Goal: Information Seeking & Learning: Check status

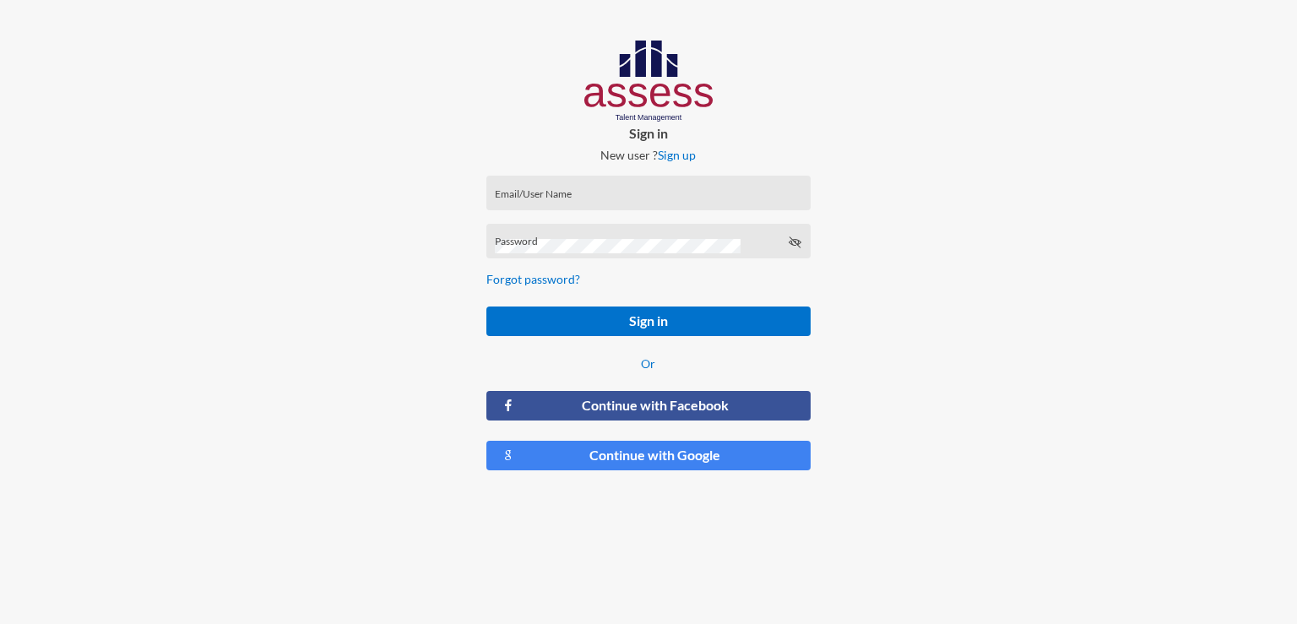
click at [674, 189] on div "Email/User Name" at bounding box center [648, 196] width 306 height 25
click at [647, 188] on div "Email/User Name" at bounding box center [648, 196] width 306 height 25
click at [829, 226] on div "Sign in New user ? Sign up Email/User Name Email/UserName is required Password …" at bounding box center [648, 262] width 432 height 524
click at [665, 202] on div "Email/UserName is required" at bounding box center [648, 217] width 324 height 35
click at [662, 194] on input "Email/User Name" at bounding box center [648, 199] width 306 height 14
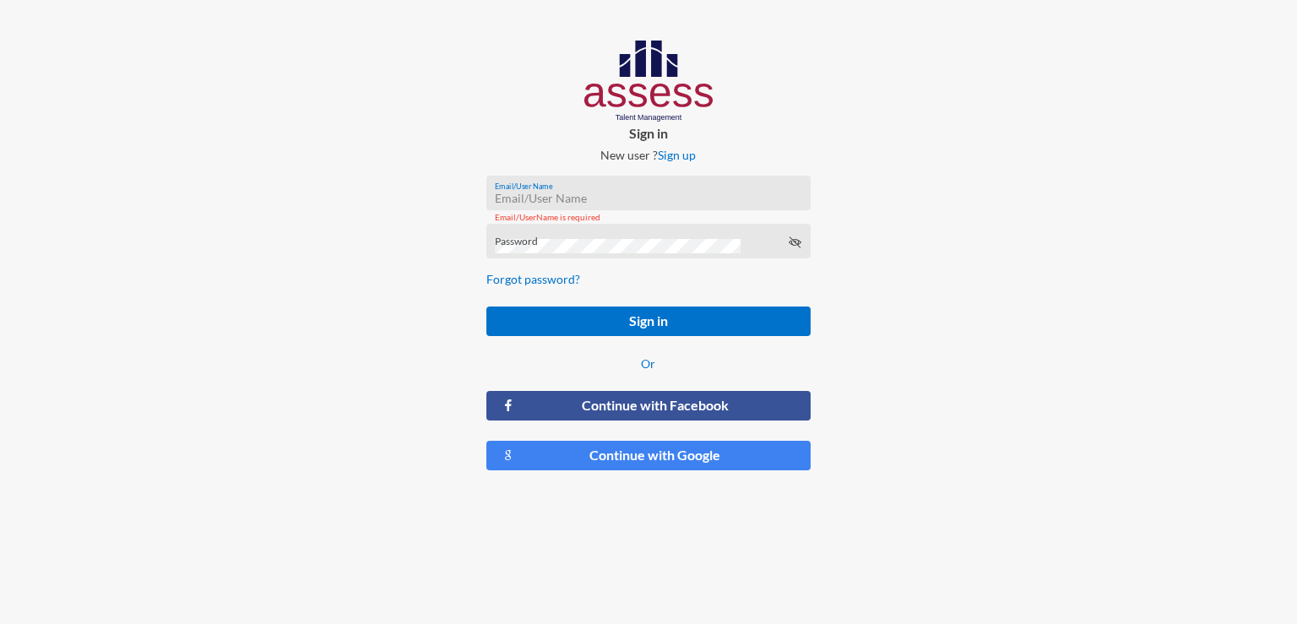
paste input "rmes_5172"
type input "rmes_5172"
click at [962, 210] on div at bounding box center [1081, 262] width 432 height 524
click at [567, 233] on div "Password" at bounding box center [648, 245] width 306 height 26
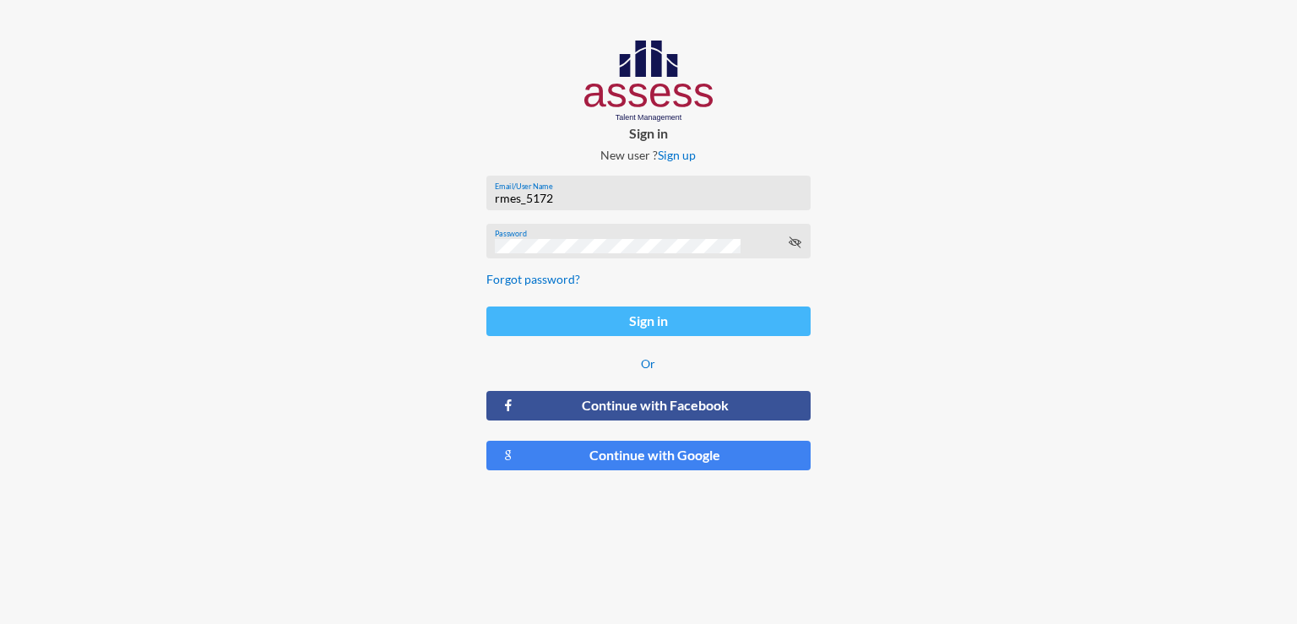
click at [637, 328] on button "Sign in" at bounding box center [648, 321] width 324 height 30
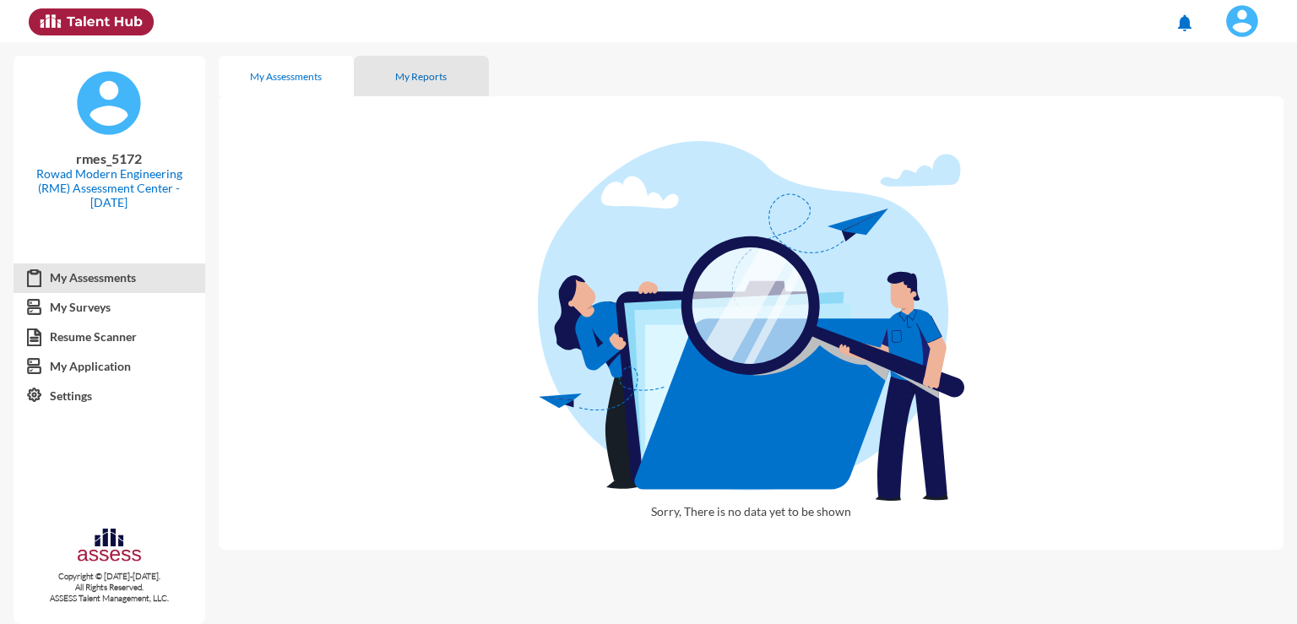
click at [402, 79] on div "My Reports" at bounding box center [421, 76] width 52 height 13
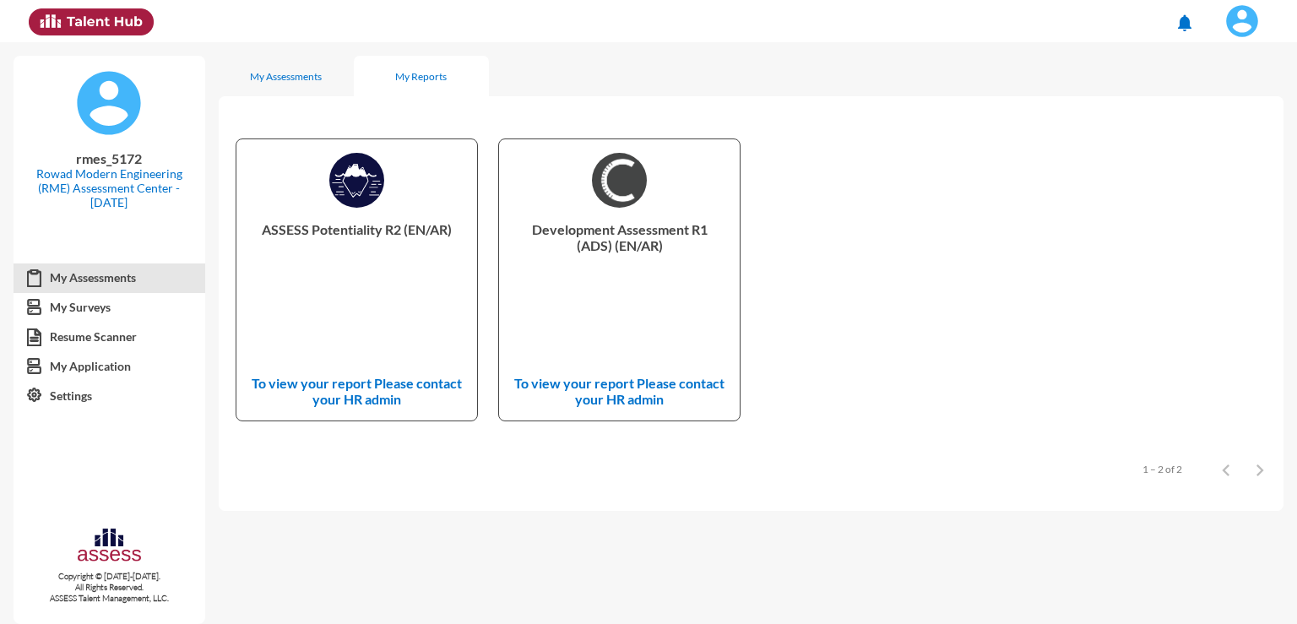
click at [380, 194] on div "ASSESS Potentiality R2 (EN/AR) To view your report Please contact your HR admin" at bounding box center [356, 279] width 240 height 281
click at [285, 68] on div "My Assessments" at bounding box center [286, 76] width 135 height 41
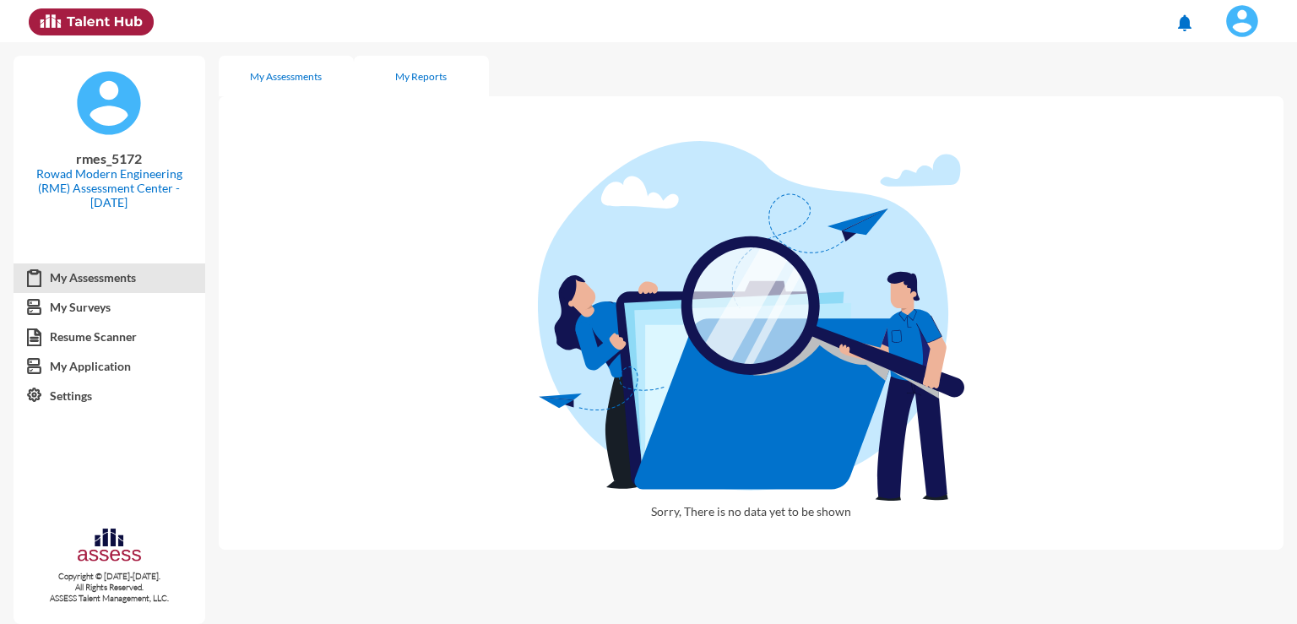
click at [416, 72] on div "My Reports" at bounding box center [421, 76] width 52 height 13
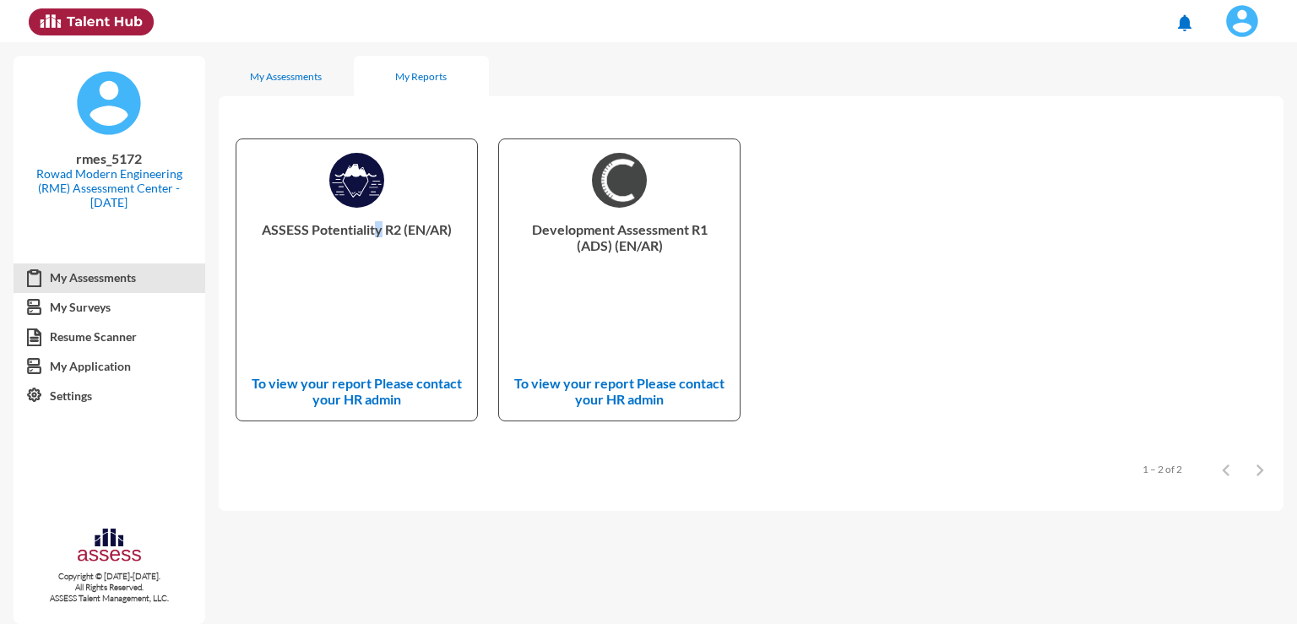
click at [377, 220] on div "ASSESS Potentiality R2 (EN/AR) To view your report Please contact your HR admin" at bounding box center [356, 279] width 240 height 281
click at [364, 201] on img at bounding box center [356, 180] width 55 height 55
click at [637, 183] on img at bounding box center [619, 180] width 55 height 55
click at [122, 313] on link "My Surveys" at bounding box center [110, 307] width 192 height 30
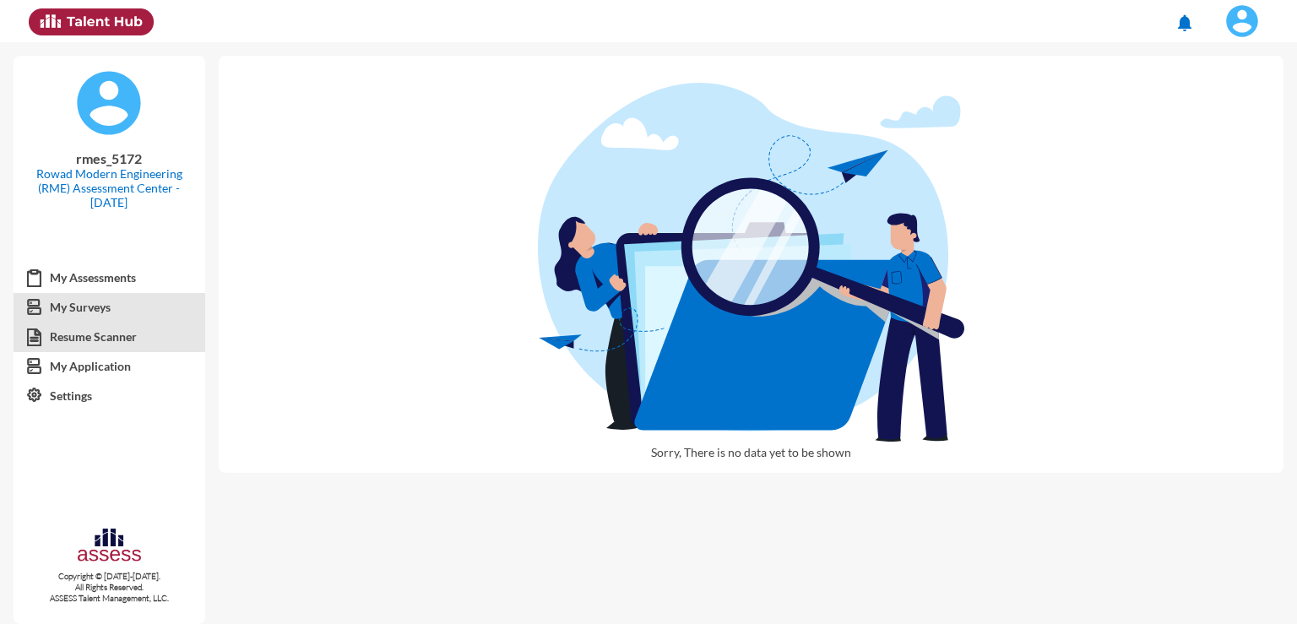
click at [132, 335] on link "Resume Scanner" at bounding box center [110, 337] width 192 height 30
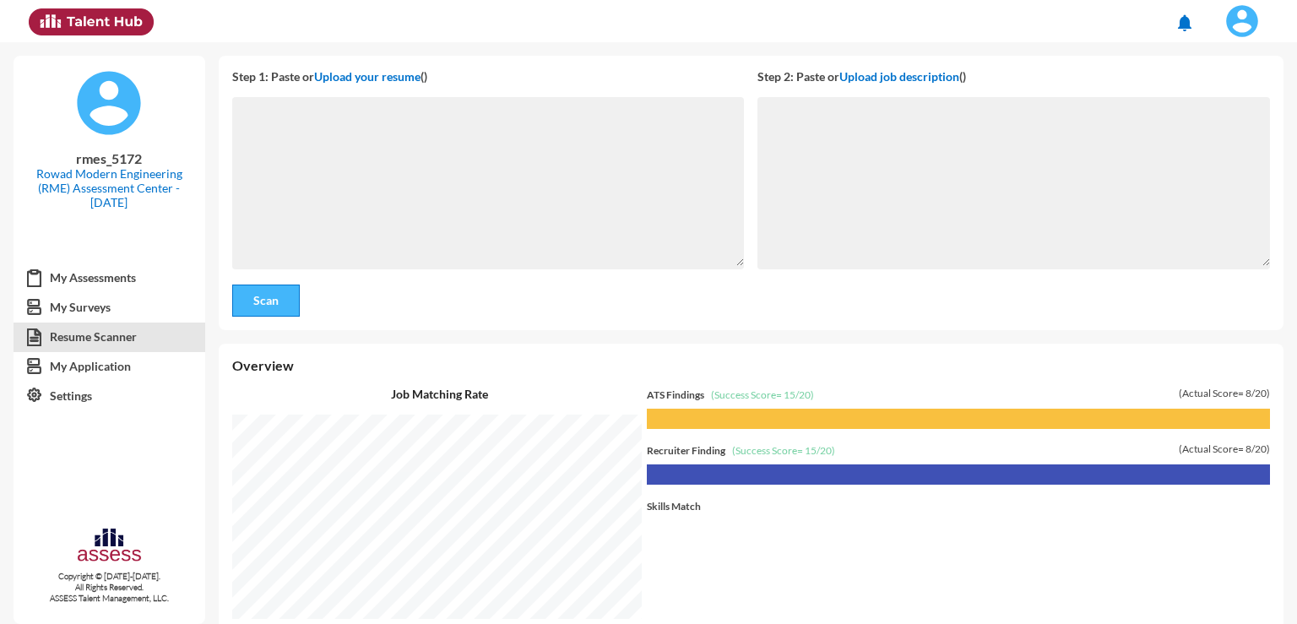
click at [256, 306] on span "Scan" at bounding box center [265, 300] width 25 height 14
click at [272, 299] on span "Scan" at bounding box center [265, 300] width 25 height 14
click at [274, 299] on span "Scan" at bounding box center [265, 300] width 25 height 14
click at [545, 221] on textarea at bounding box center [488, 184] width 513 height 163
click at [728, 263] on textarea at bounding box center [488, 184] width 513 height 163
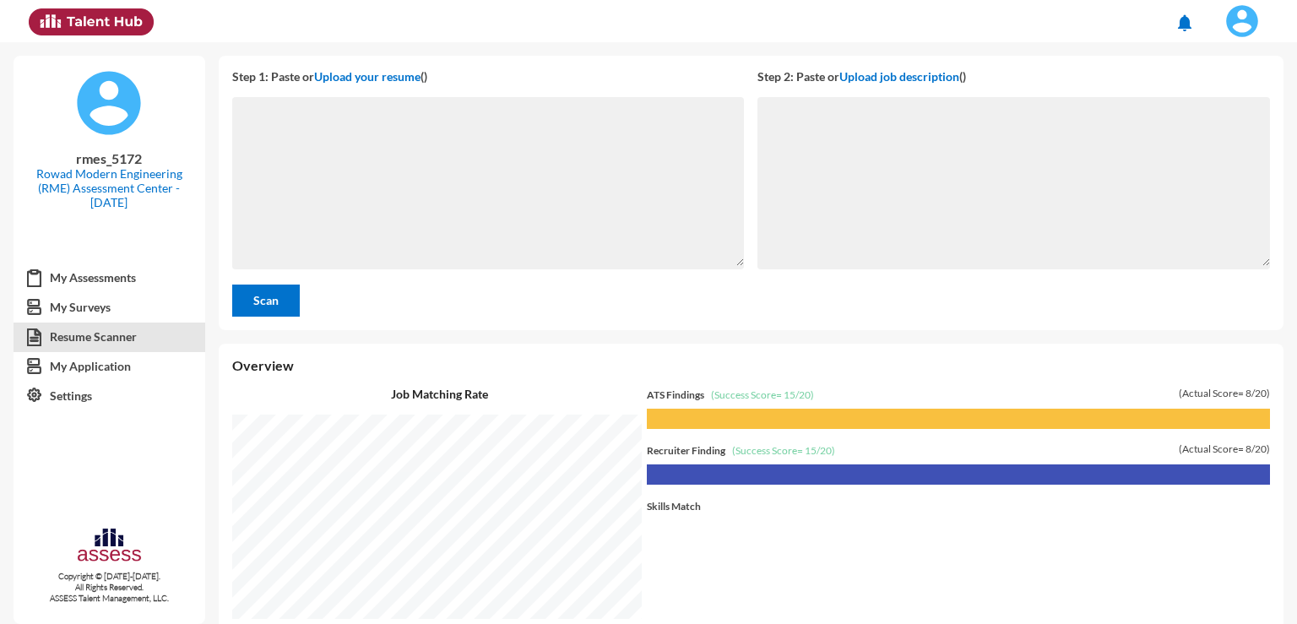
scroll to position [81, 0]
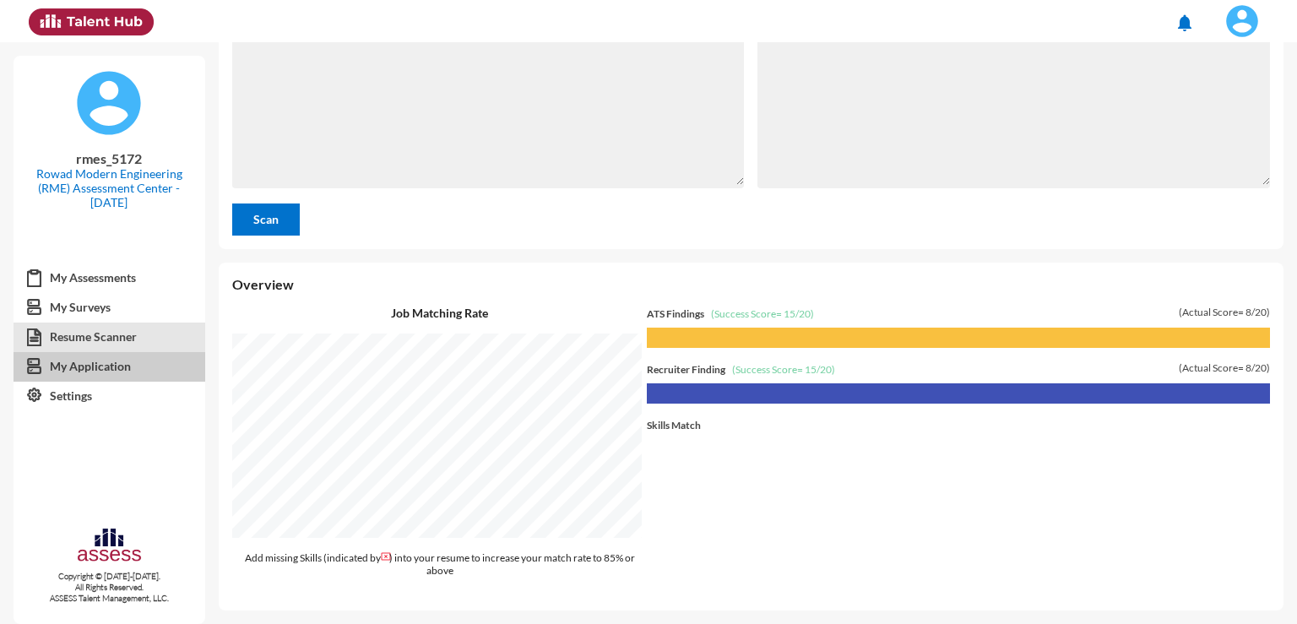
click at [121, 363] on link "My Application" at bounding box center [110, 366] width 192 height 30
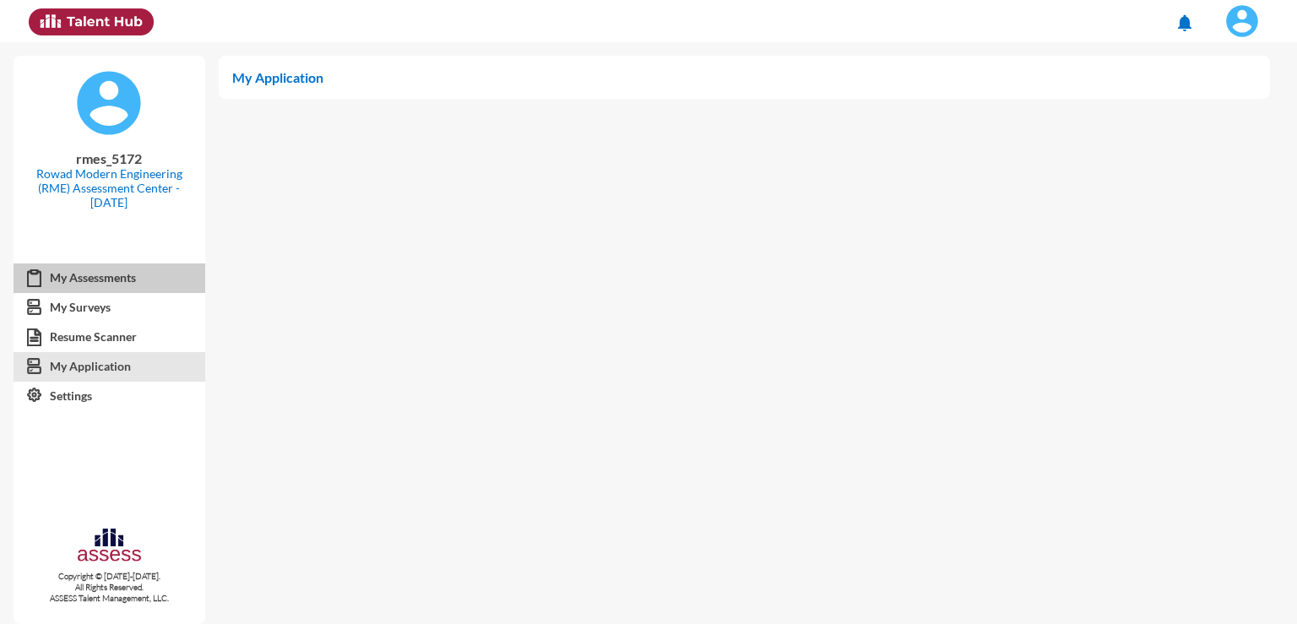
click at [120, 279] on link "My Assessments" at bounding box center [110, 278] width 192 height 30
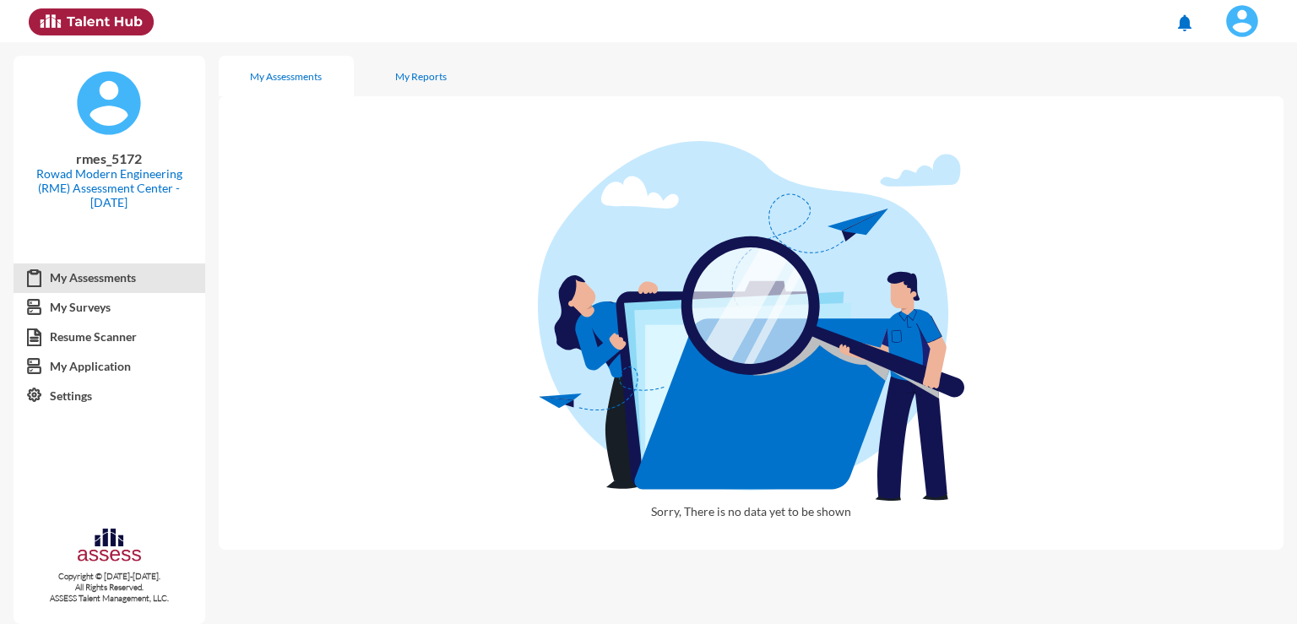
click at [1239, 27] on img at bounding box center [1242, 21] width 34 height 34
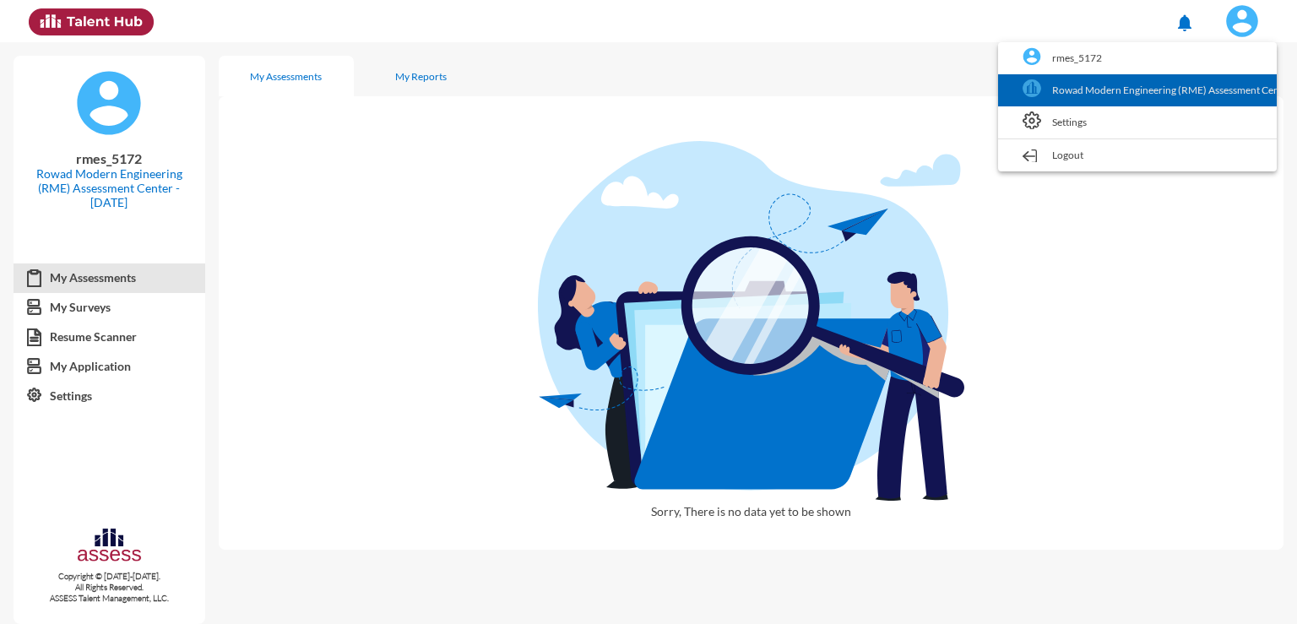
click at [1179, 94] on link "Rowad Modern Engineering (RME) Assessment Center - [DATE]" at bounding box center [1137, 90] width 262 height 32
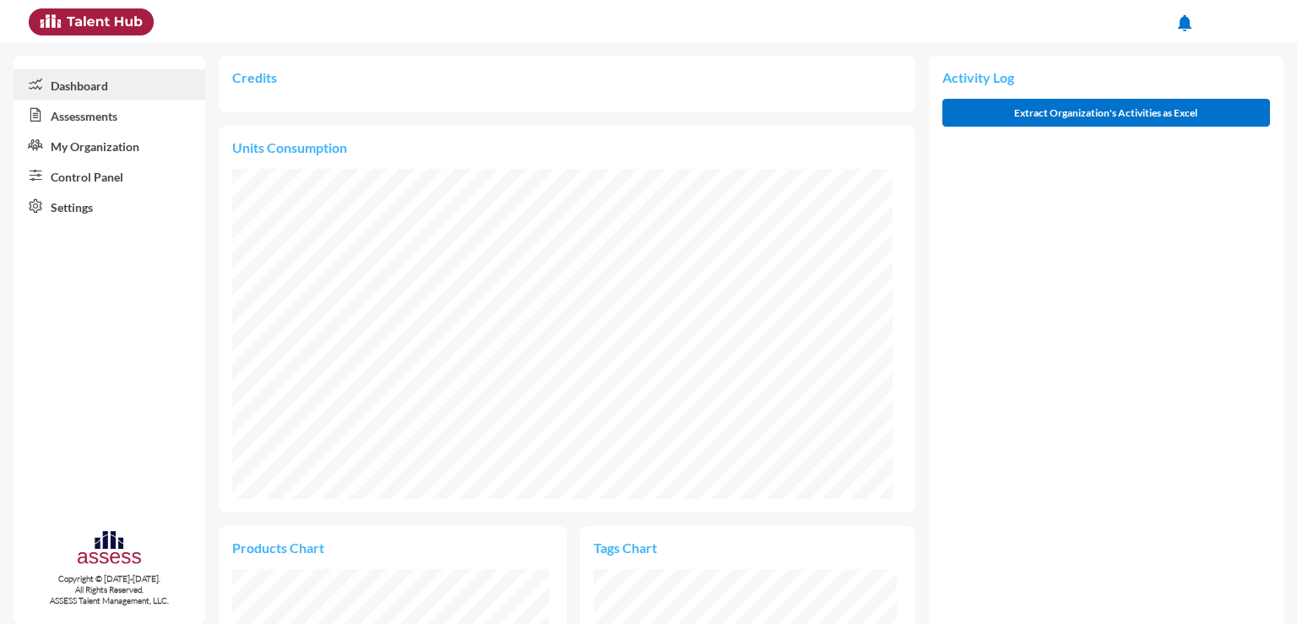
scroll to position [151, 303]
click at [95, 108] on link "Assessments" at bounding box center [110, 115] width 192 height 30
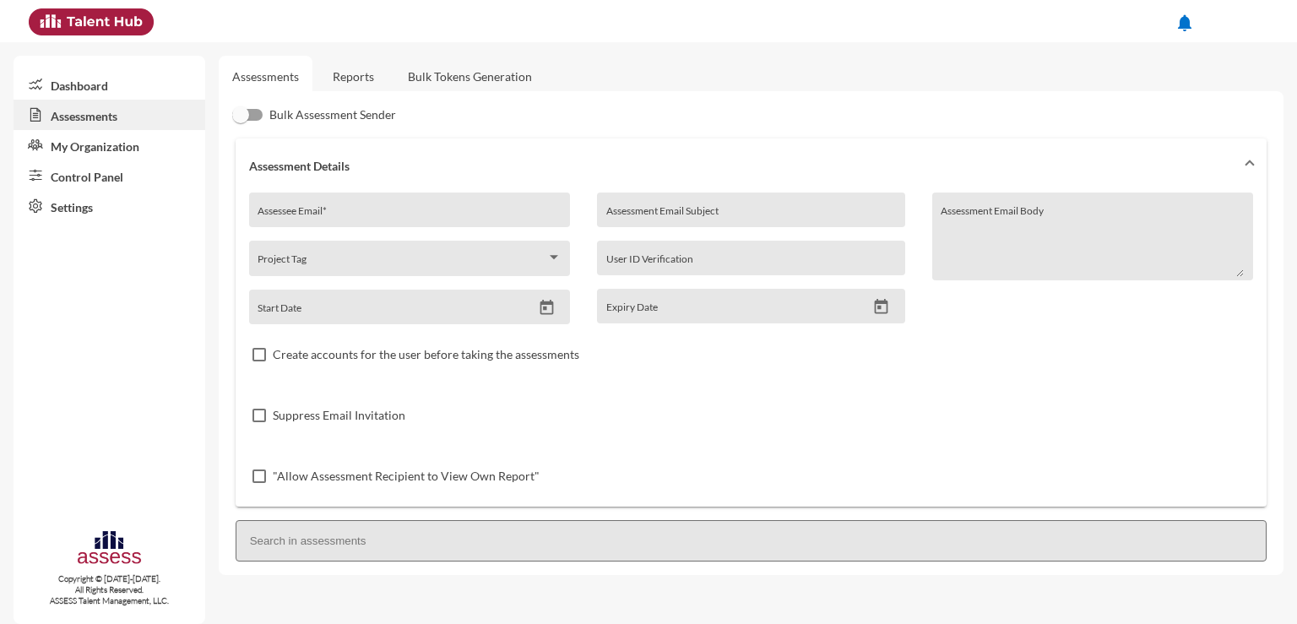
click at [351, 77] on link "Reports" at bounding box center [353, 76] width 68 height 41
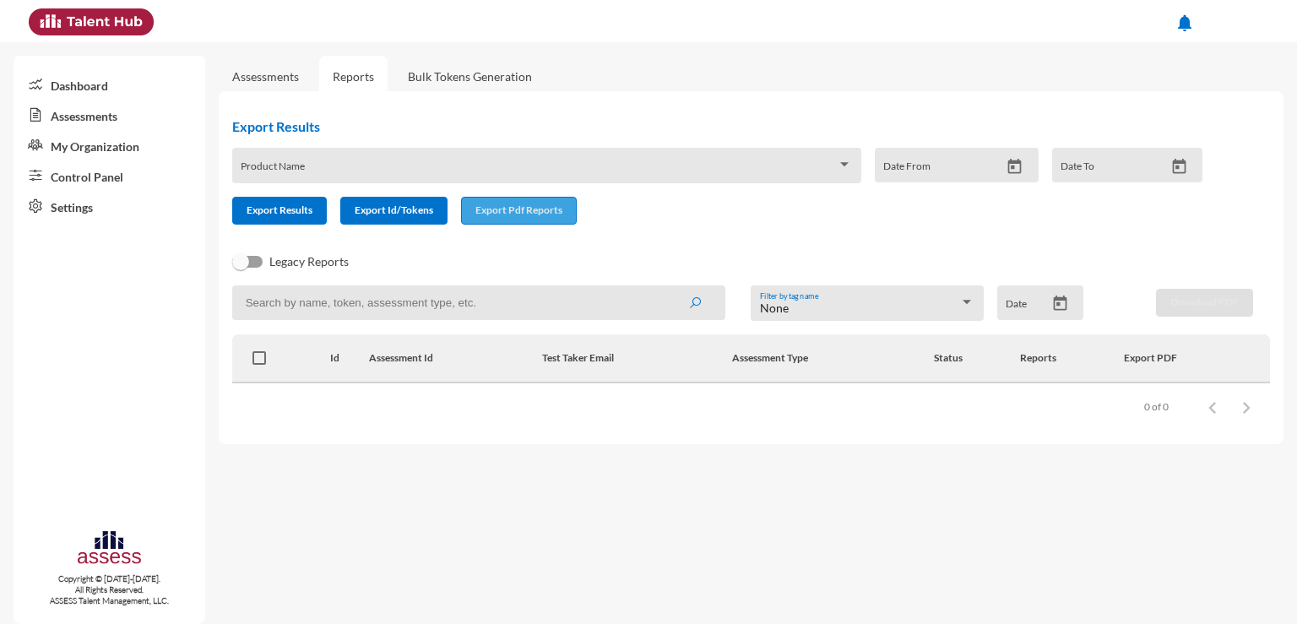
click at [530, 206] on span "Export Pdf Reports" at bounding box center [518, 209] width 87 height 13
click at [449, 164] on div "Product Name" at bounding box center [546, 170] width 611 height 26
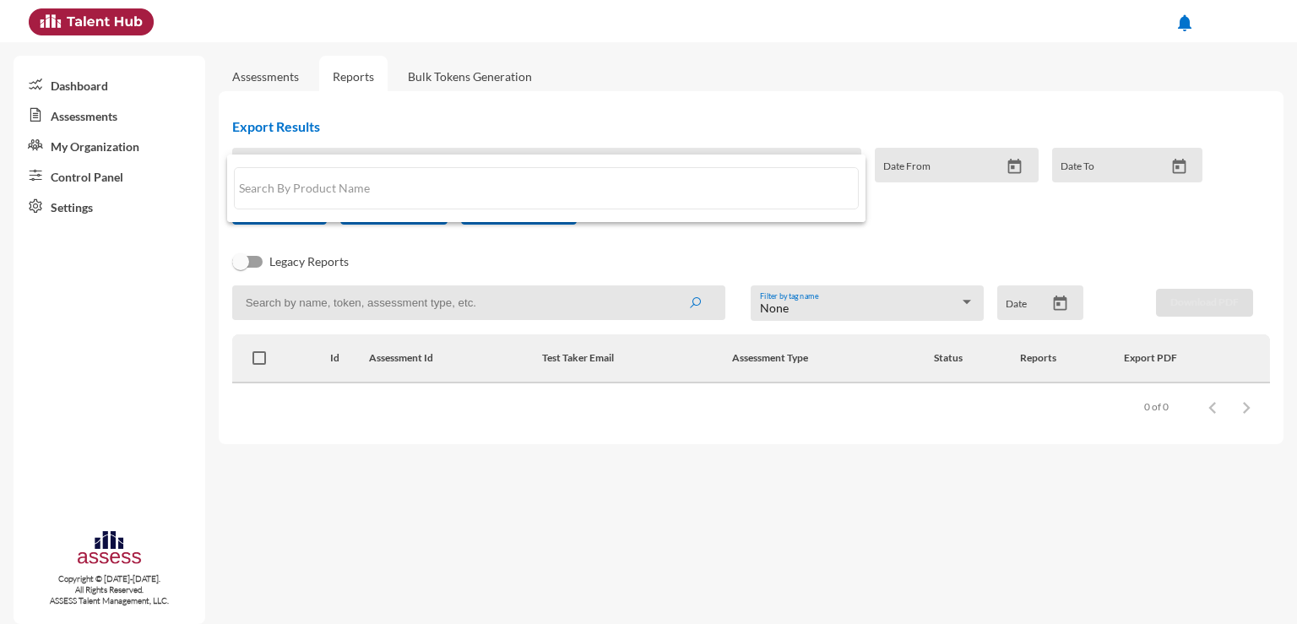
click at [678, 277] on div at bounding box center [648, 312] width 1297 height 624
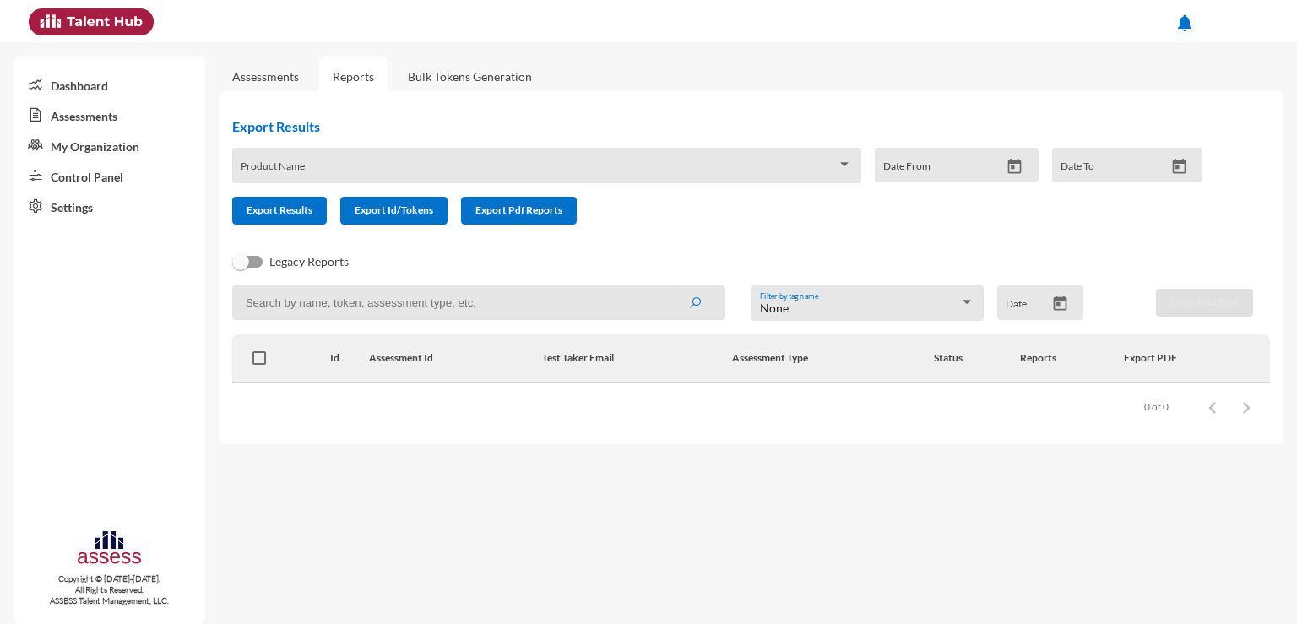
click at [468, 312] on input at bounding box center [478, 302] width 493 height 35
click at [104, 144] on link "My Organization" at bounding box center [110, 145] width 192 height 30
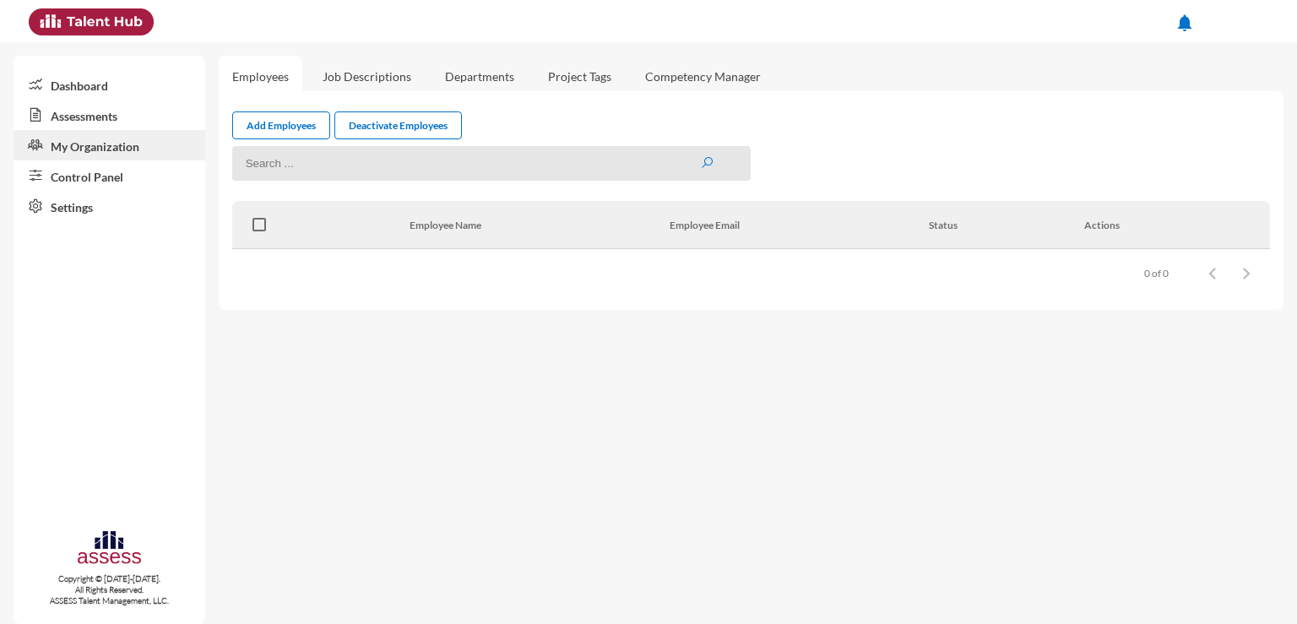
click at [413, 73] on link "Job Descriptions" at bounding box center [367, 76] width 116 height 41
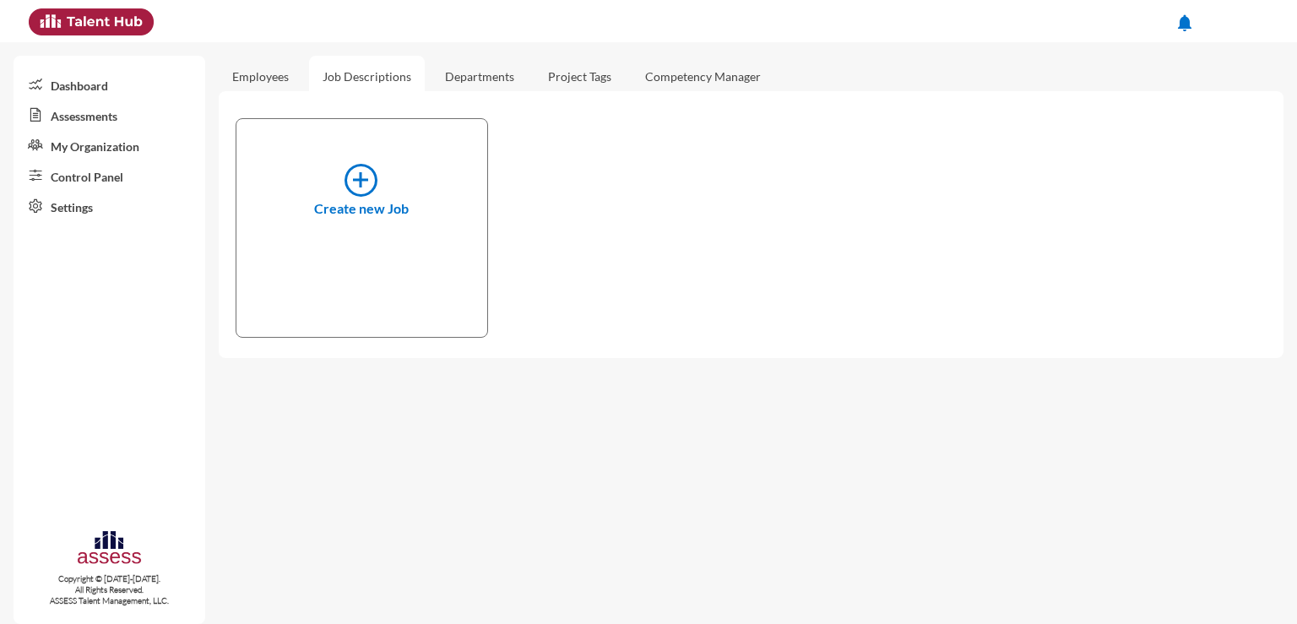
click at [488, 73] on link "Departments" at bounding box center [479, 76] width 96 height 41
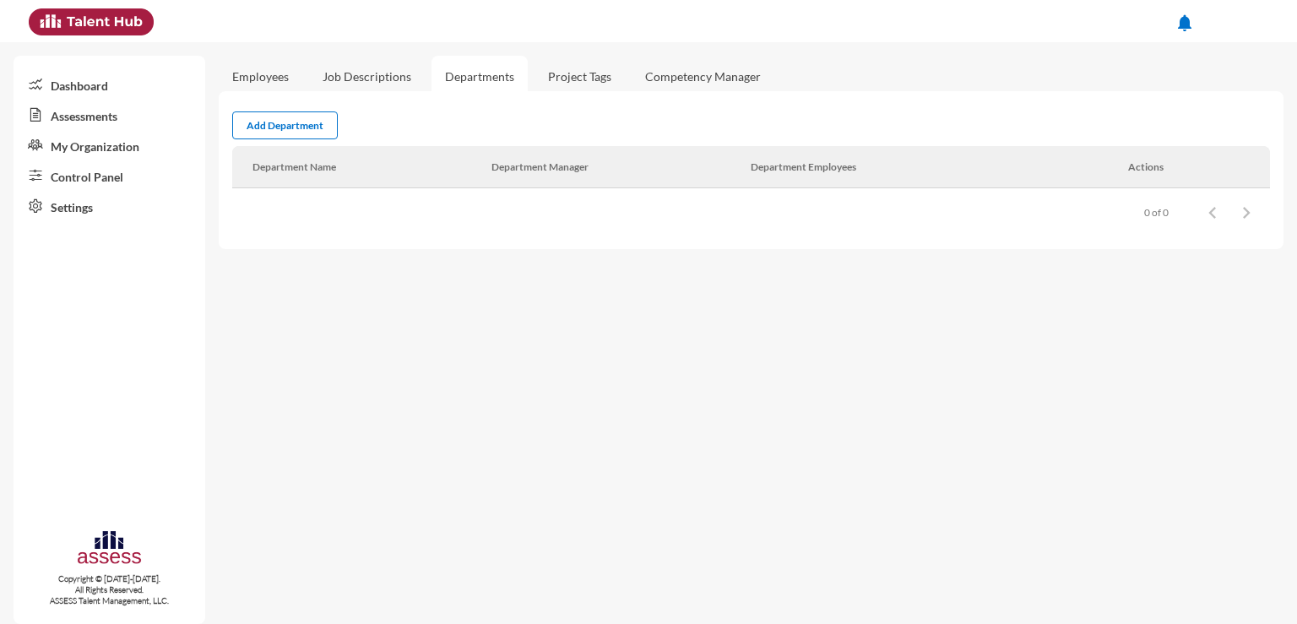
click at [579, 79] on link "Project Tags" at bounding box center [579, 76] width 90 height 41
click at [86, 79] on link "Dashboard" at bounding box center [110, 84] width 192 height 30
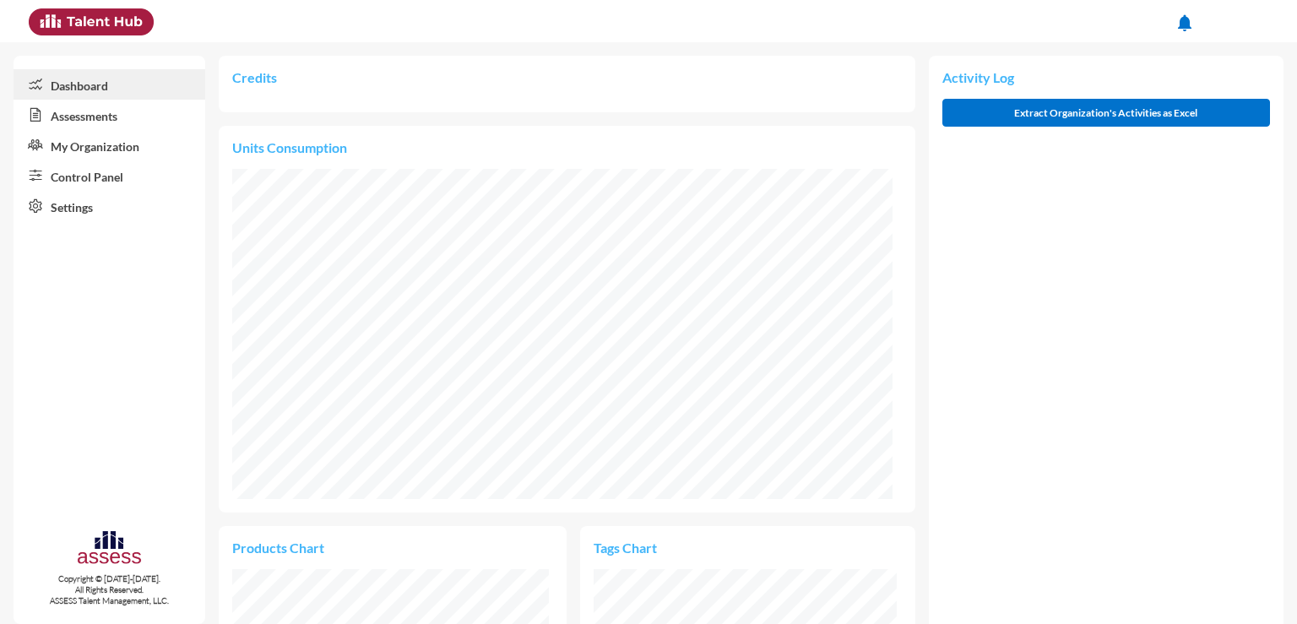
click at [97, 209] on link "Settings" at bounding box center [110, 206] width 192 height 30
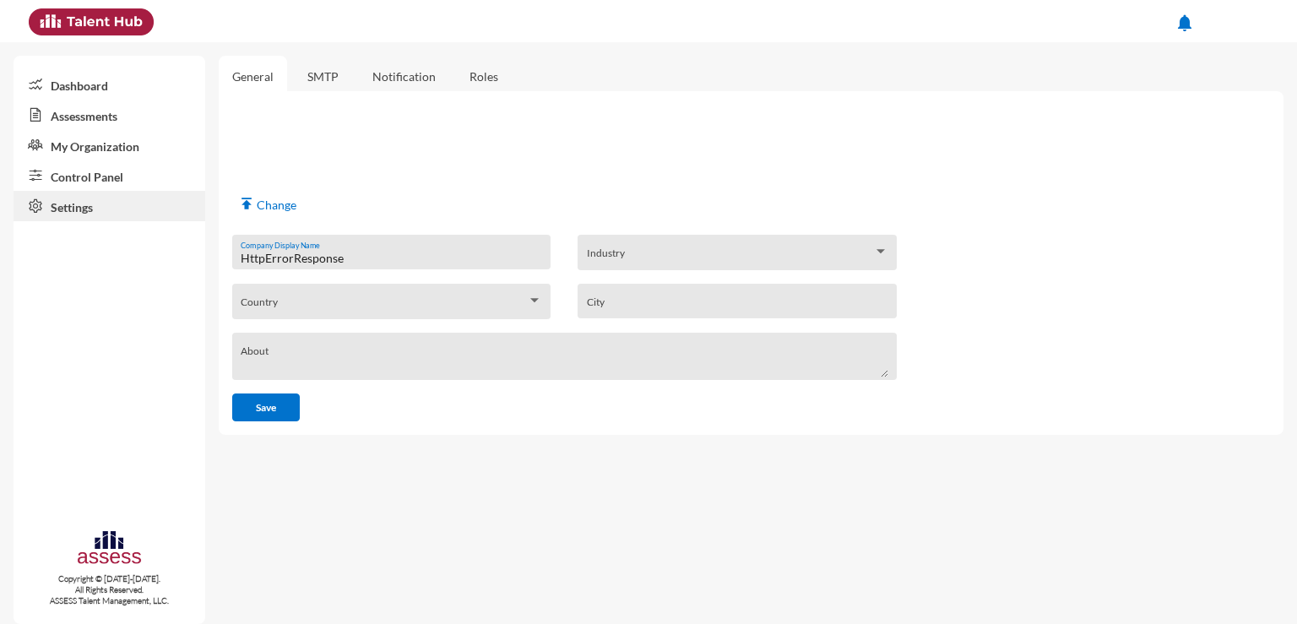
click at [322, 84] on link "SMTP" at bounding box center [323, 76] width 58 height 41
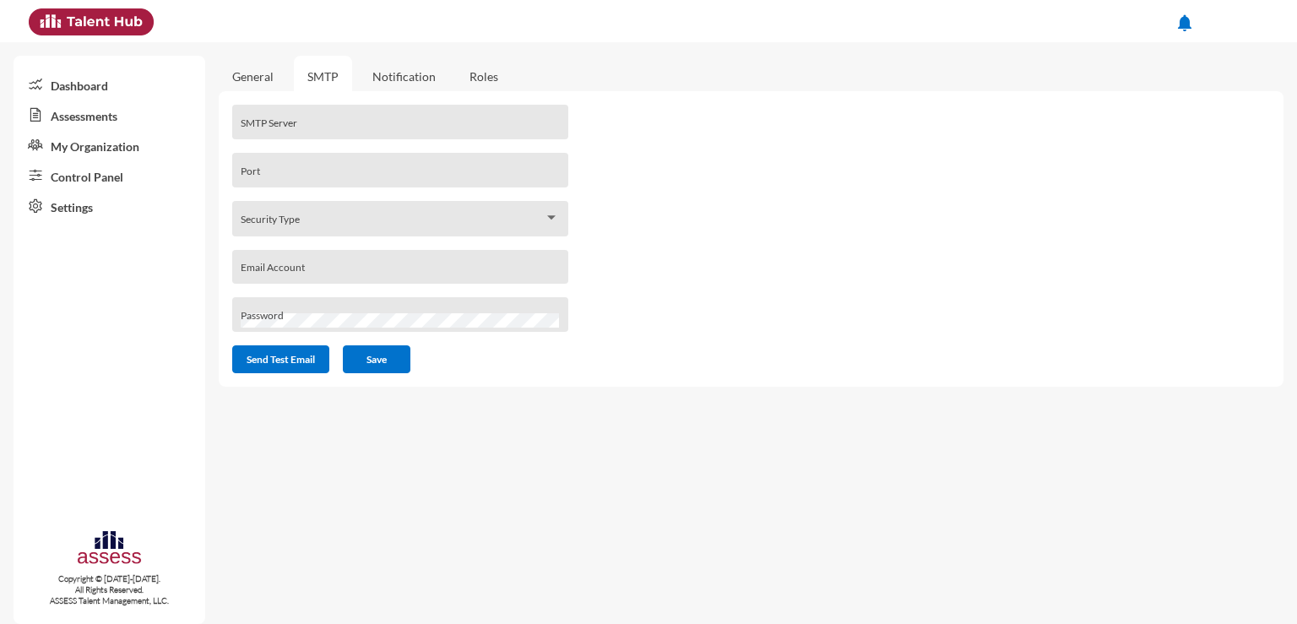
click at [404, 83] on link "Notification" at bounding box center [404, 76] width 90 height 41
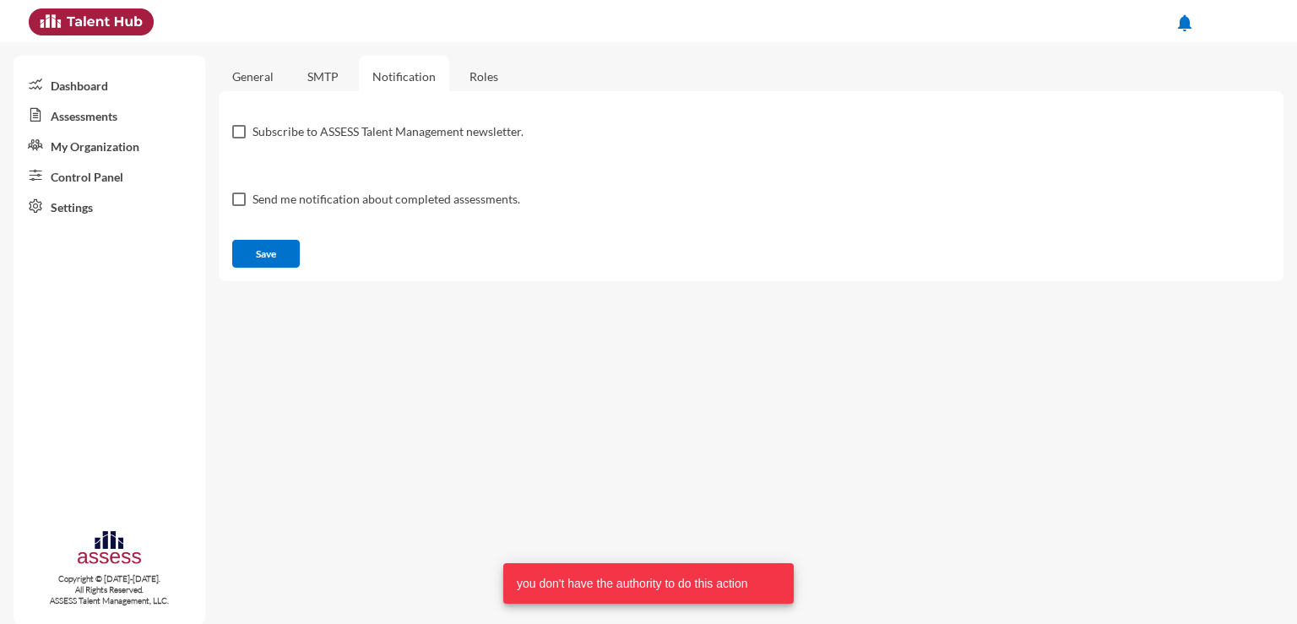
click at [498, 79] on link "Roles" at bounding box center [484, 76] width 56 height 41
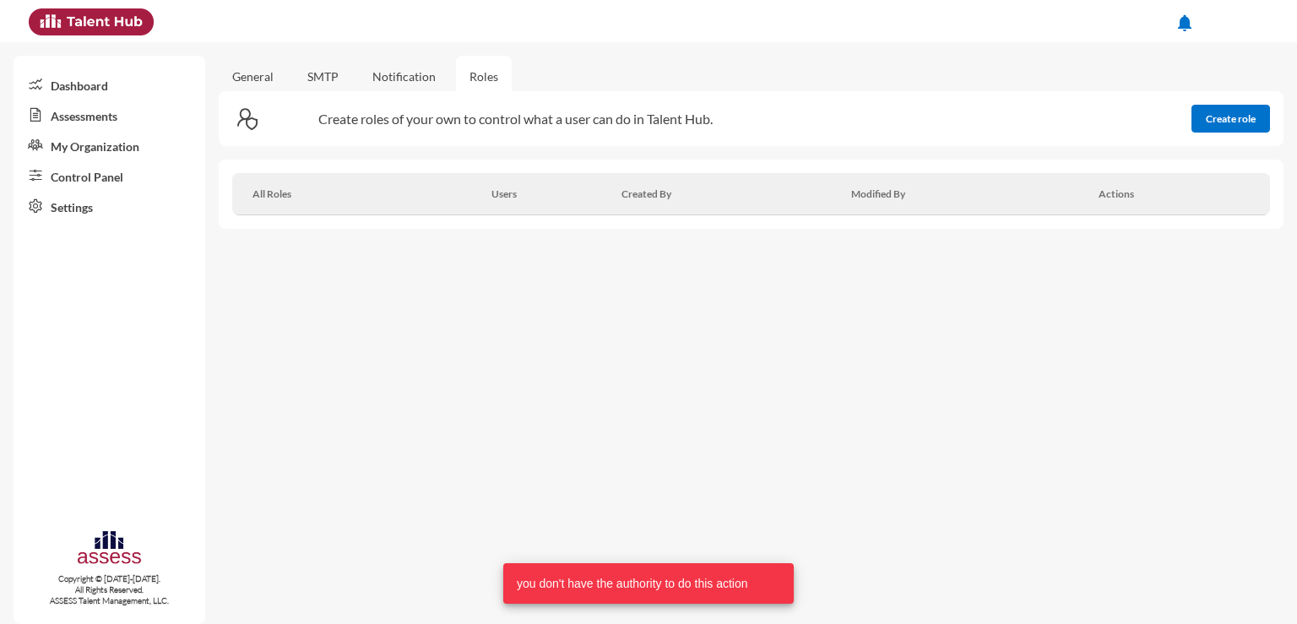
click at [257, 74] on link "General" at bounding box center [252, 76] width 41 height 14
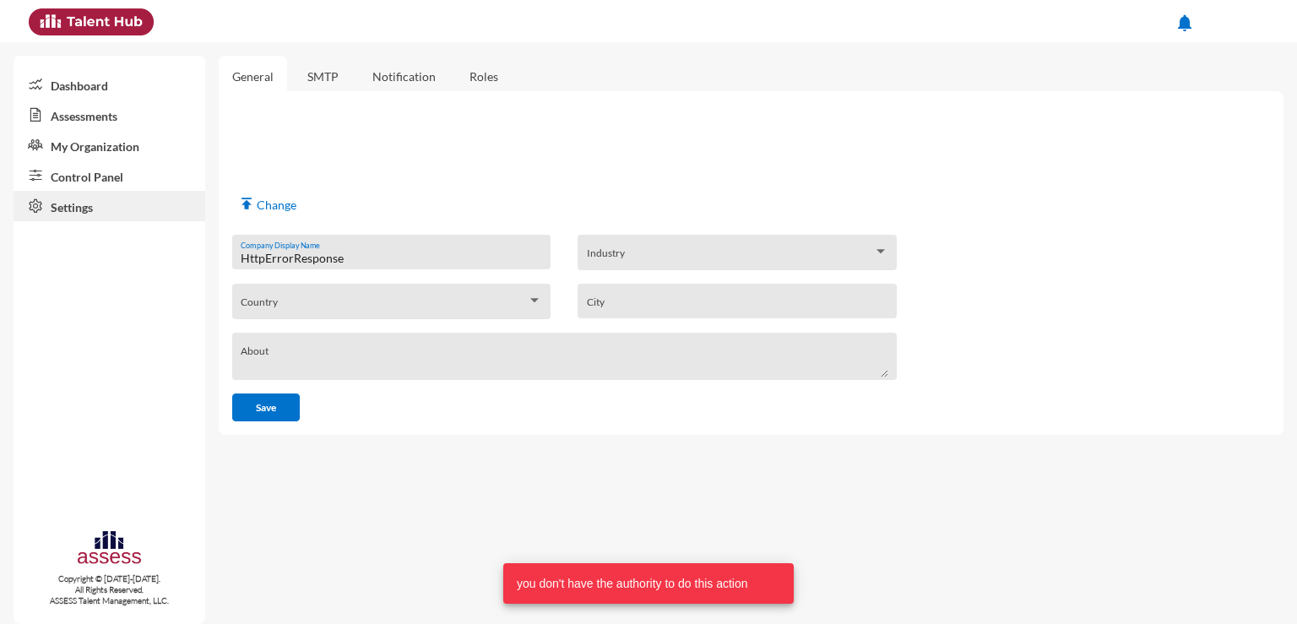
click at [108, 114] on link "Assessments" at bounding box center [110, 115] width 192 height 30
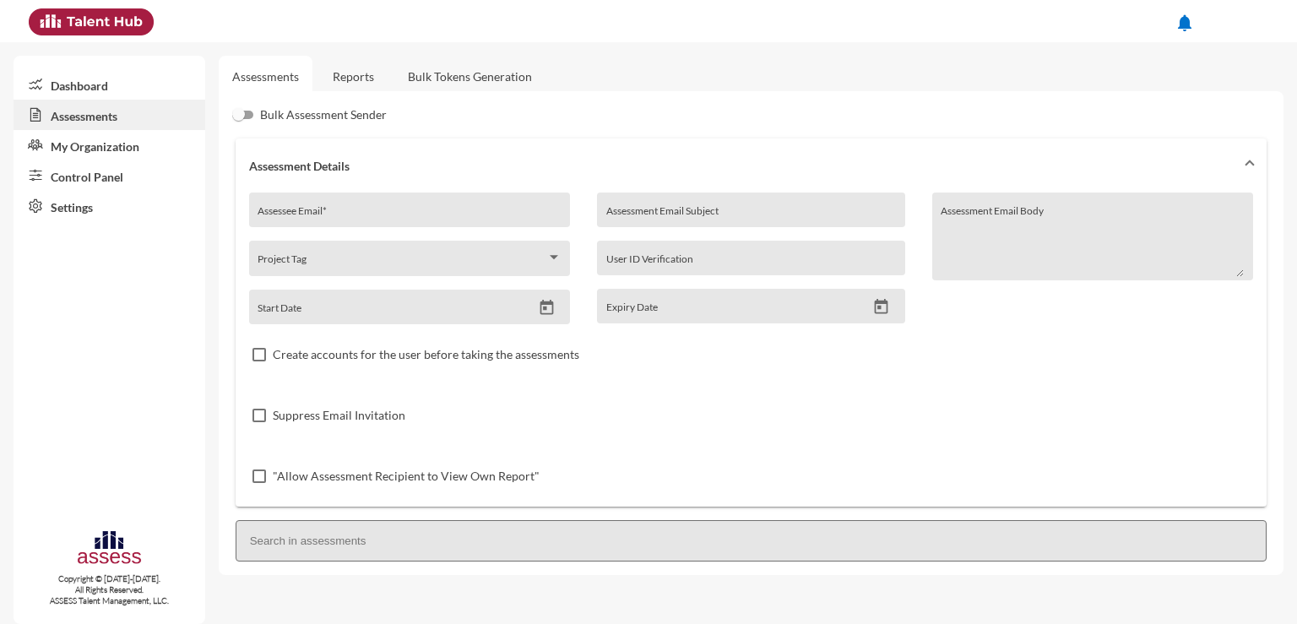
click at [92, 89] on link "Dashboard" at bounding box center [110, 84] width 192 height 30
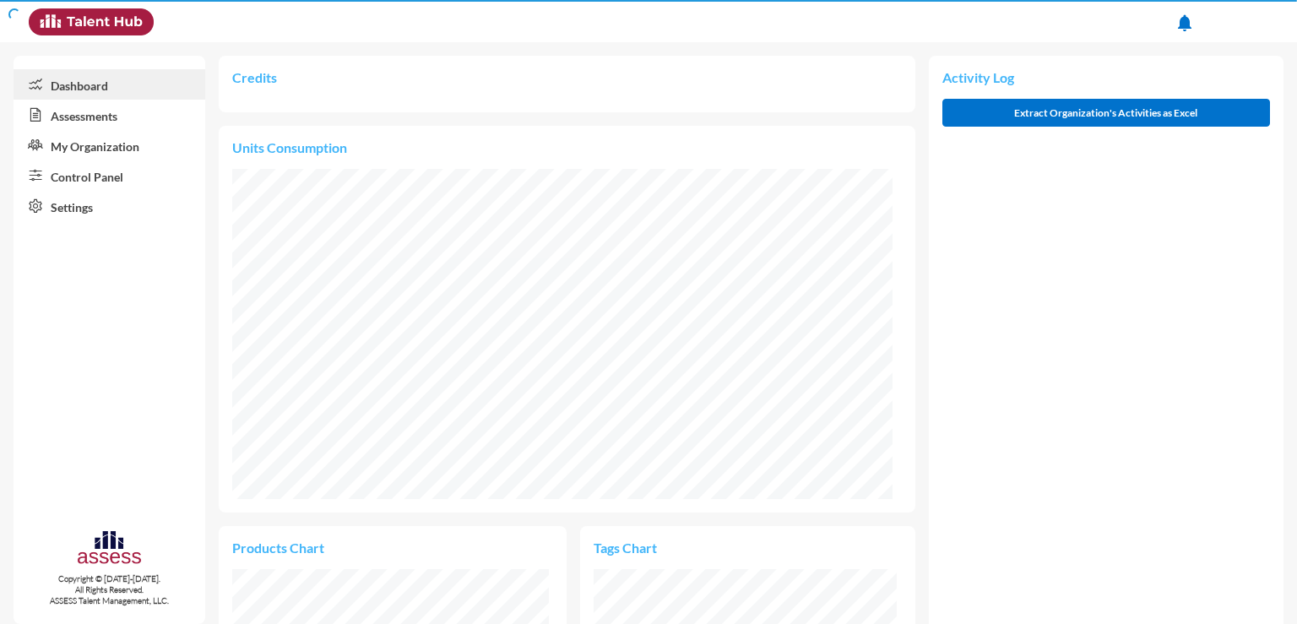
scroll to position [149, 316]
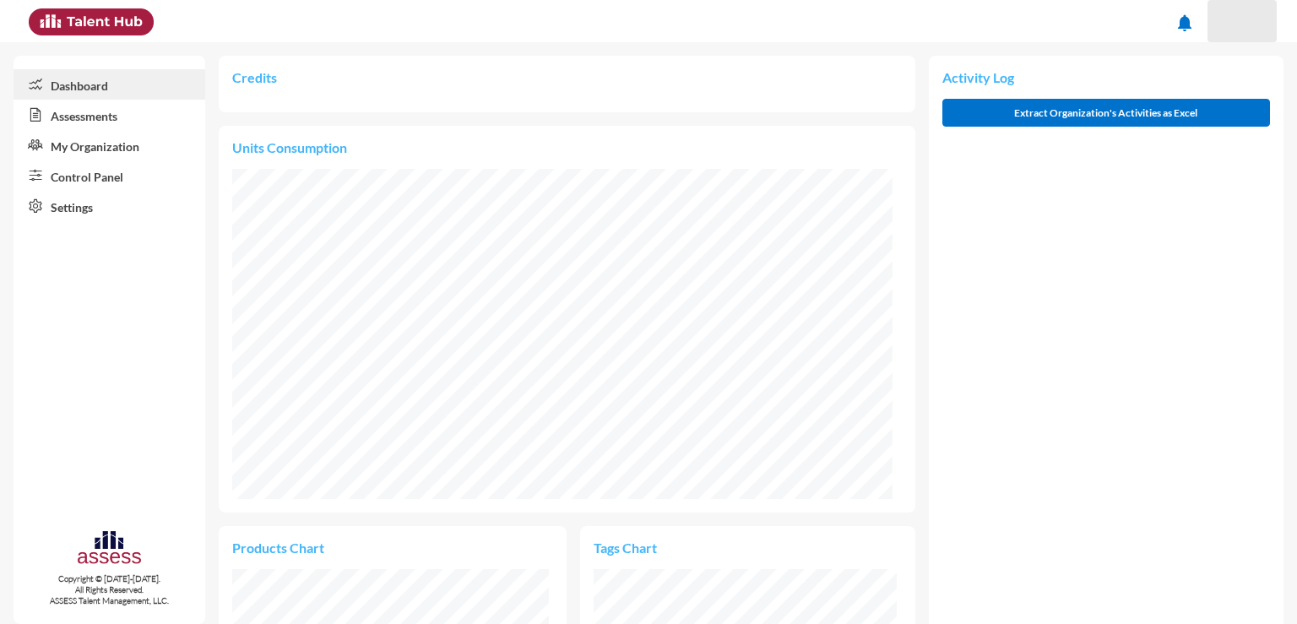
click at [1236, 27] on div at bounding box center [1242, 21] width 34 height 34
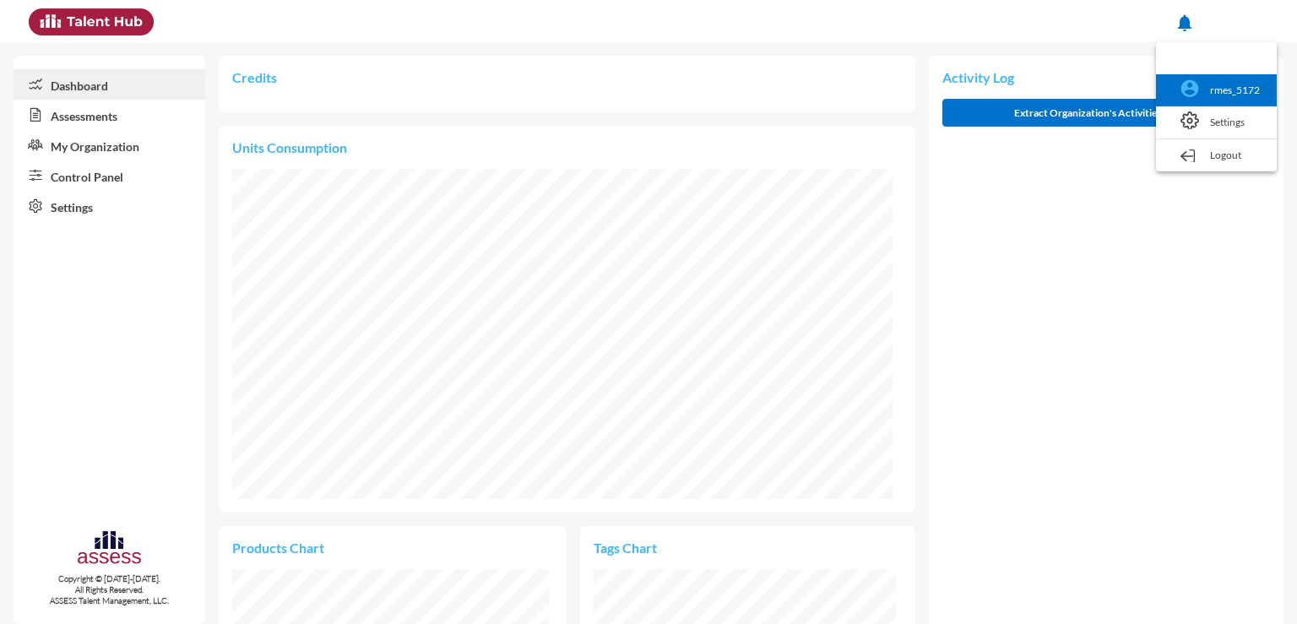
click at [1241, 84] on link "rmes_5172" at bounding box center [1216, 90] width 104 height 32
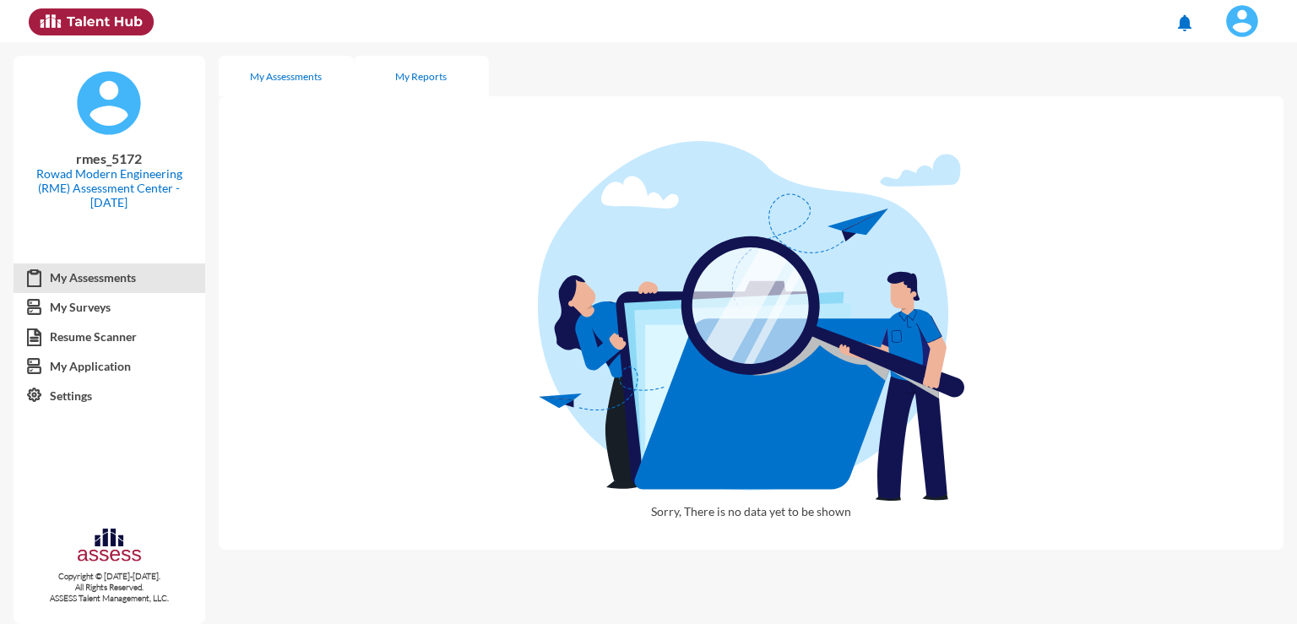
click at [388, 83] on div "My Reports" at bounding box center [421, 76] width 135 height 41
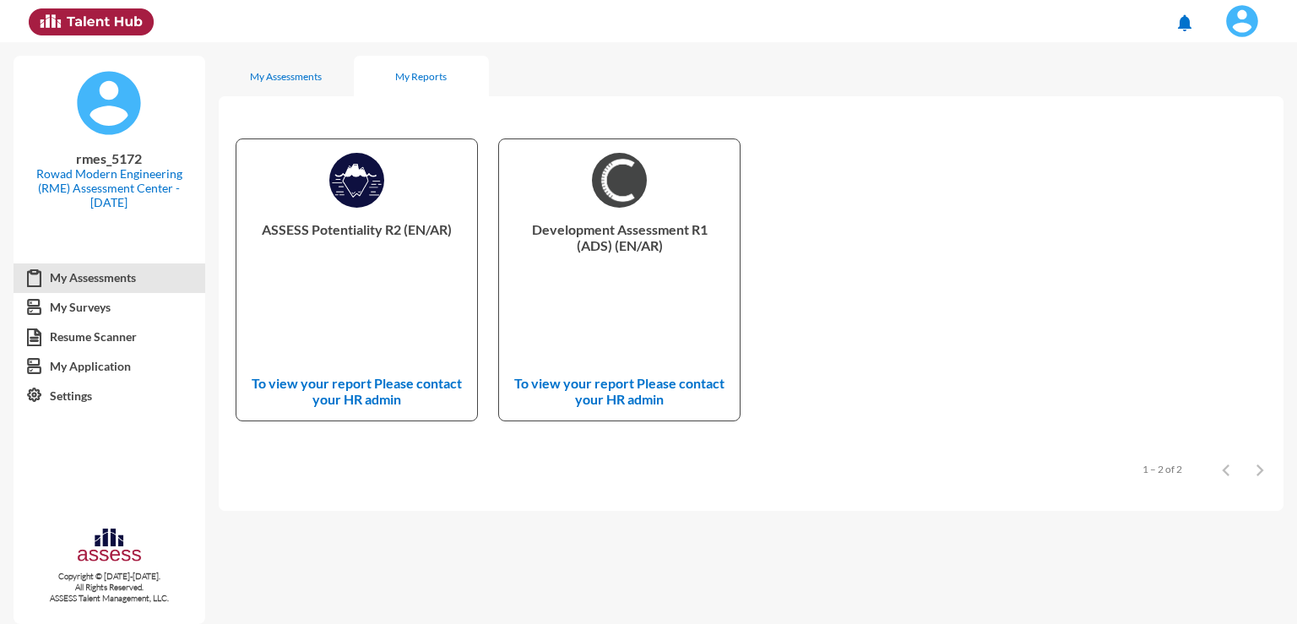
click at [382, 359] on div "ASSESS Potentiality R2 (EN/AR) To view your report Please contact your HR admin" at bounding box center [356, 279] width 240 height 281
click at [409, 208] on div "ASSESS Potentiality R2 (EN/AR) To view your report Please contact your HR admin" at bounding box center [356, 279] width 240 height 281
click at [297, 73] on div "My Assessments" at bounding box center [286, 76] width 72 height 13
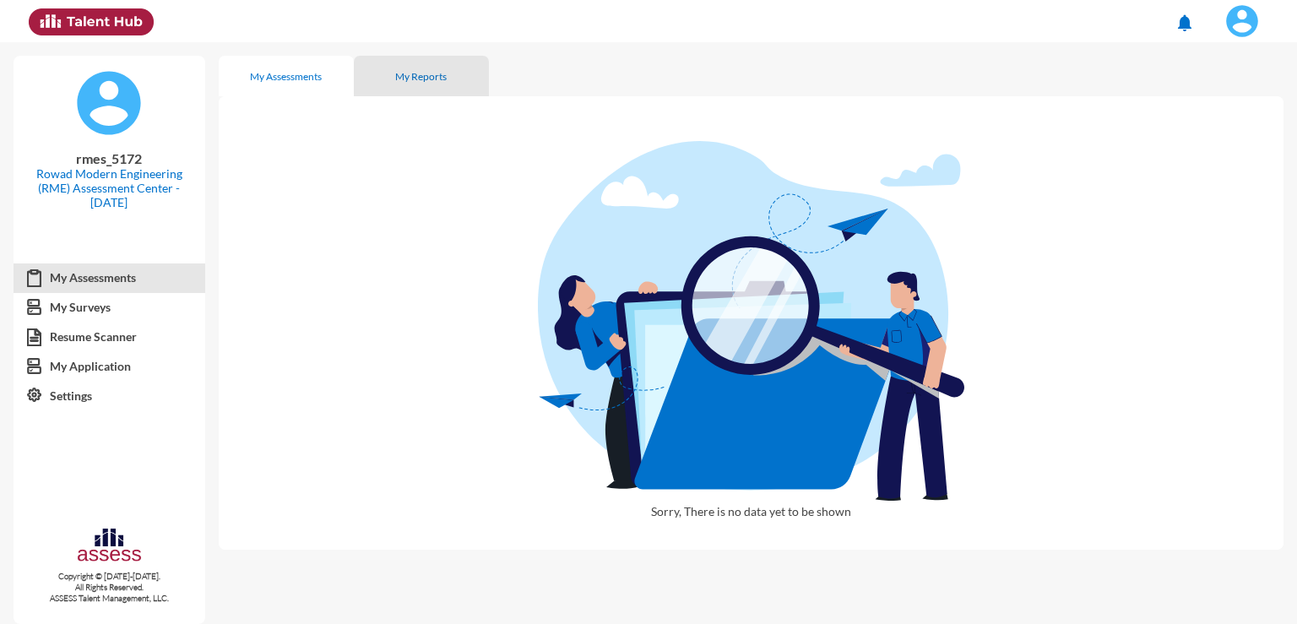
click at [450, 73] on div "My Reports" at bounding box center [421, 76] width 135 height 41
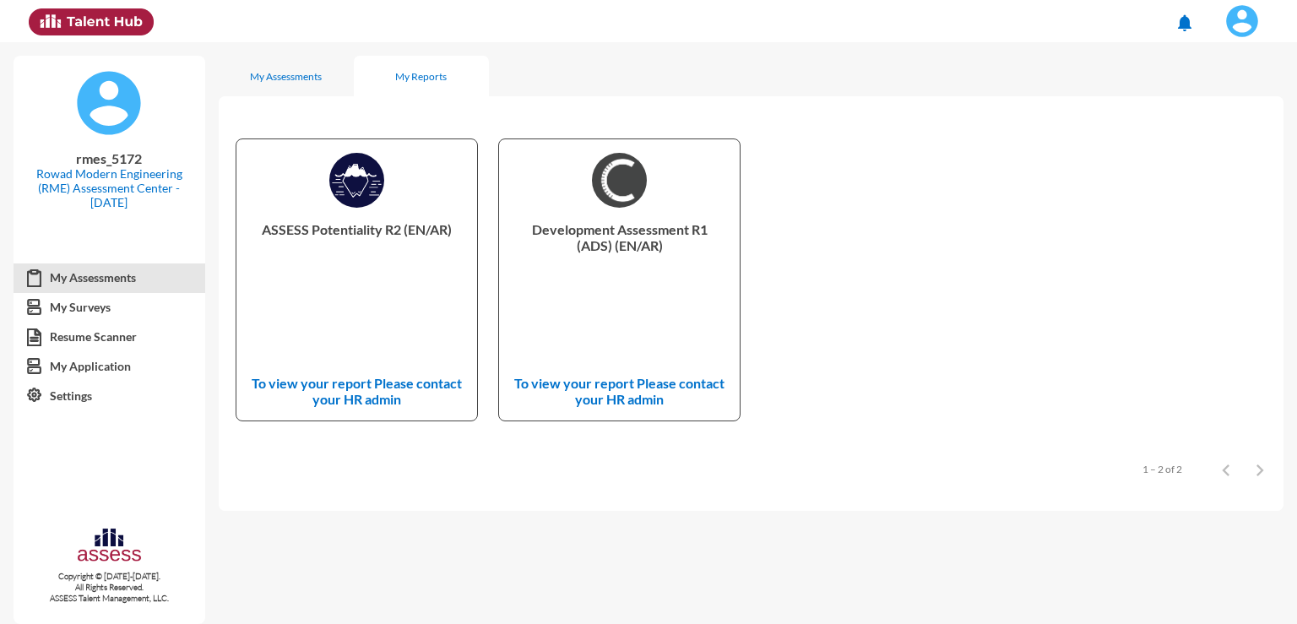
drag, startPoint x: 144, startPoint y: 203, endPoint x: 73, endPoint y: 213, distance: 70.8
click at [73, 213] on div "rmes_5172 Rowad Modern Engineering (RME) Assessment Center - [DATE]" at bounding box center [110, 149] width 192 height 187
click at [97, 235] on div "rmes_5172 Rowad Modern Engineering (RME) Assessment Center - [DATE]" at bounding box center [110, 149] width 192 height 187
click at [309, 79] on div "My Assessments" at bounding box center [286, 76] width 72 height 13
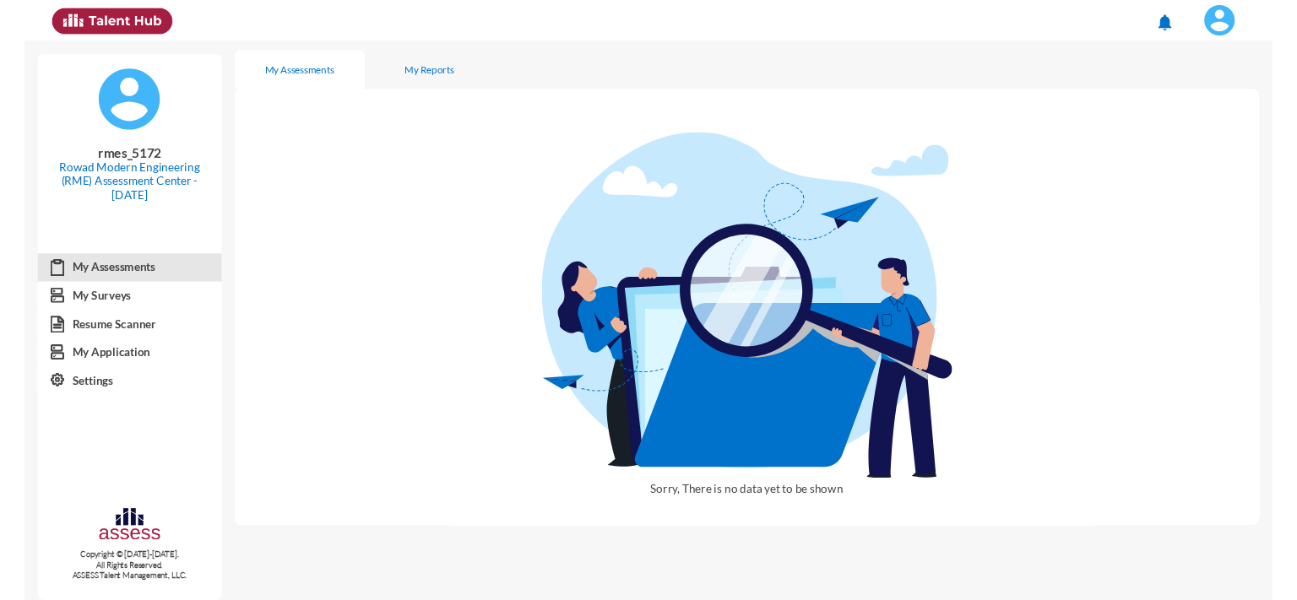
scroll to position [4, 0]
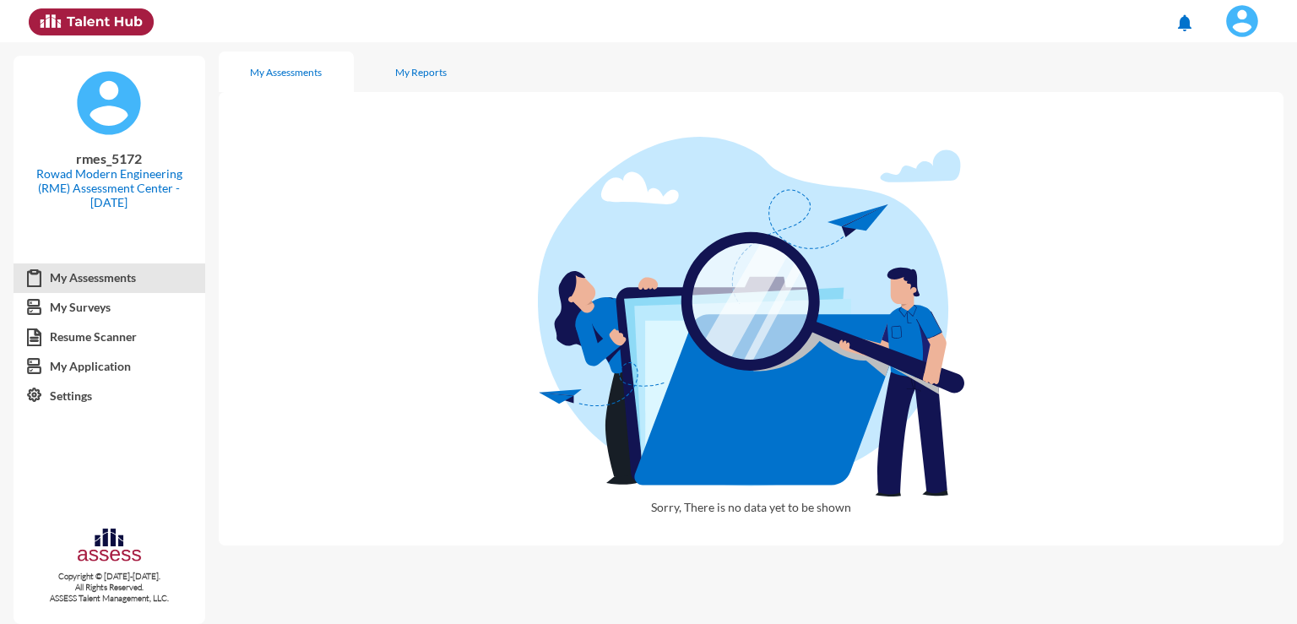
drag, startPoint x: 152, startPoint y: 558, endPoint x: 68, endPoint y: 553, distance: 83.7
click at [68, 553] on div "Copyright © [DATE]-[DATE]. All Rights Reserved. ASSESS Talent Management, LLC." at bounding box center [110, 568] width 192 height 111
drag, startPoint x: 47, startPoint y: 599, endPoint x: 183, endPoint y: 609, distance: 136.3
click at [183, 609] on div "Copyright © [DATE]-[DATE]. All Rights Reserved. ASSESS Talent Management, LLC." at bounding box center [110, 568] width 192 height 111
copy p "ASSESS Talent Management, LLC."
